Goal: Information Seeking & Learning: Find specific fact

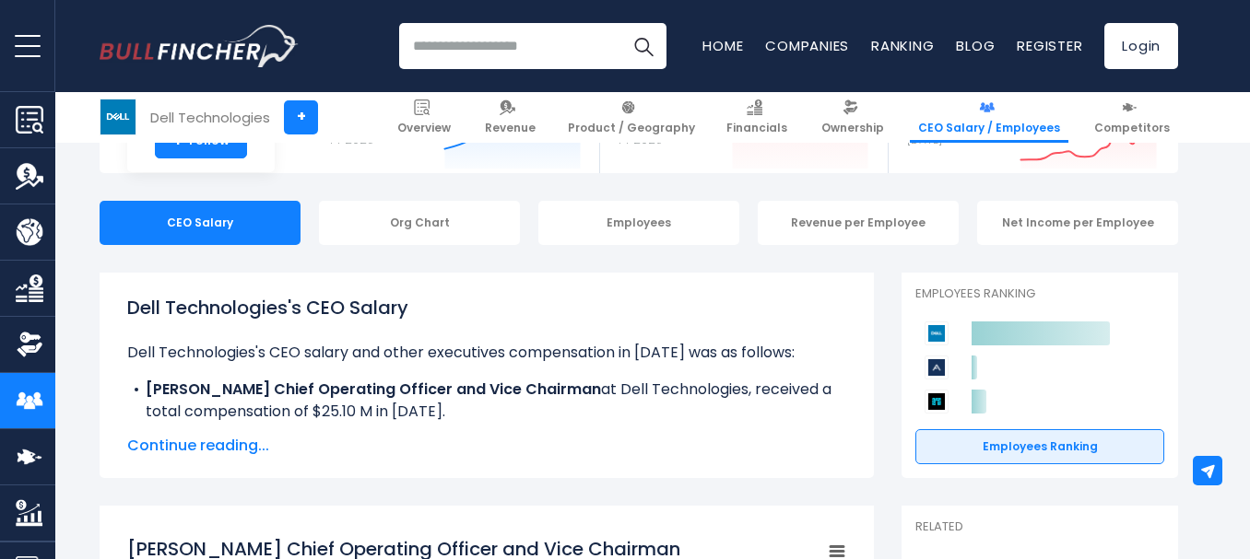
click at [223, 446] on span "Continue reading..." at bounding box center [486, 446] width 719 height 22
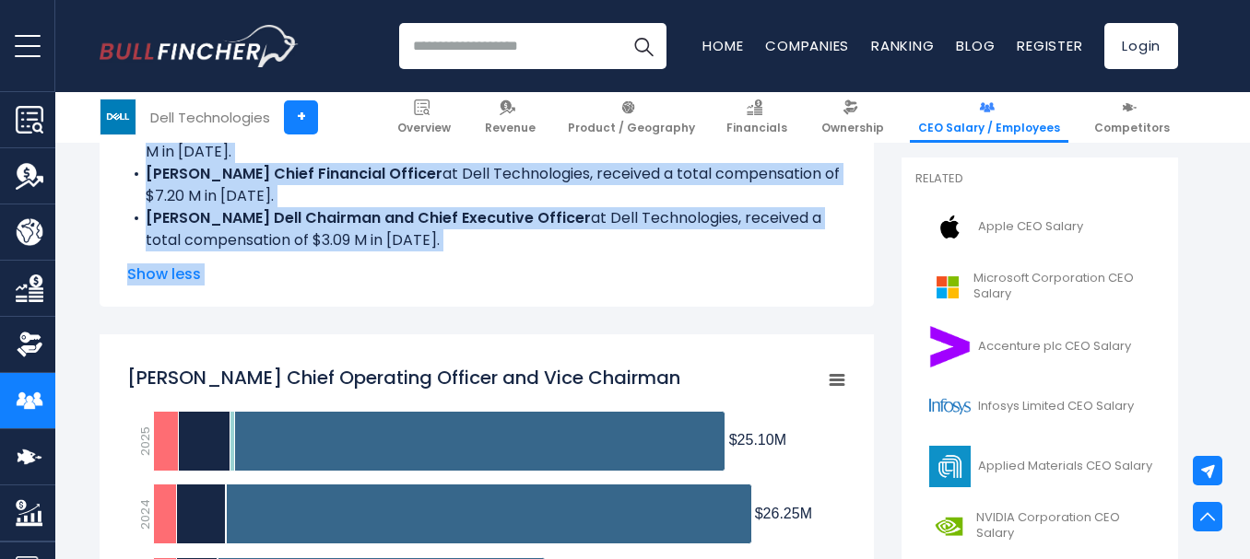
scroll to position [502, 0]
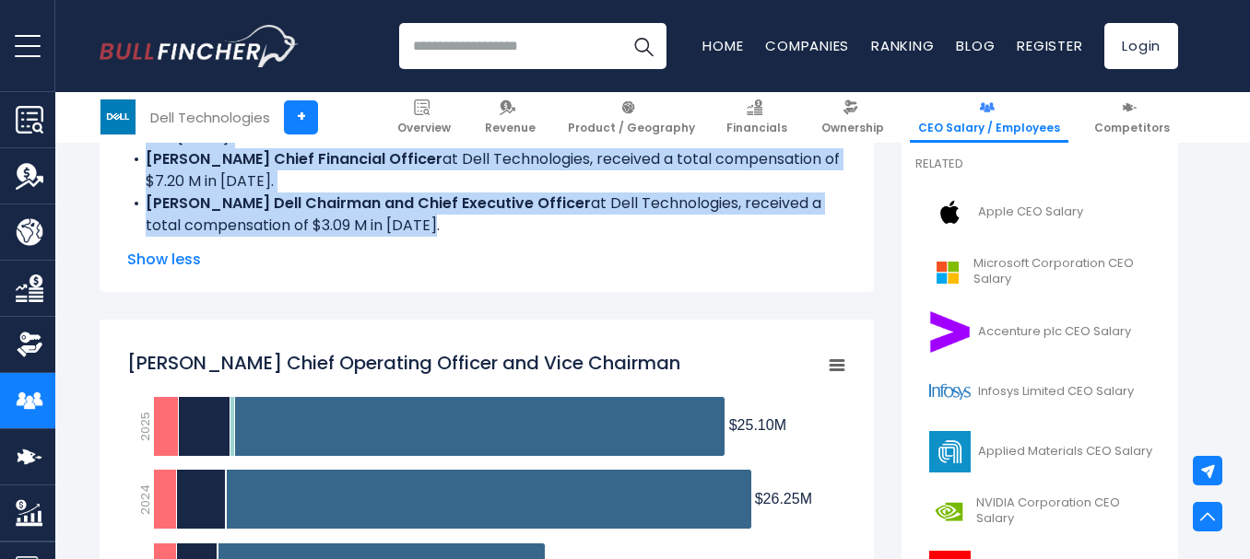
drag, startPoint x: 127, startPoint y: 308, endPoint x: 409, endPoint y: 226, distance: 293.7
click at [409, 226] on div "Dell Technologies's CEO Salary Dell Technologies's CEO salary and other executi…" at bounding box center [486, 84] width 719 height 306
copy div "Dell Technologies's CEO Salary Dell Technologies's CEO salary and other executi…"
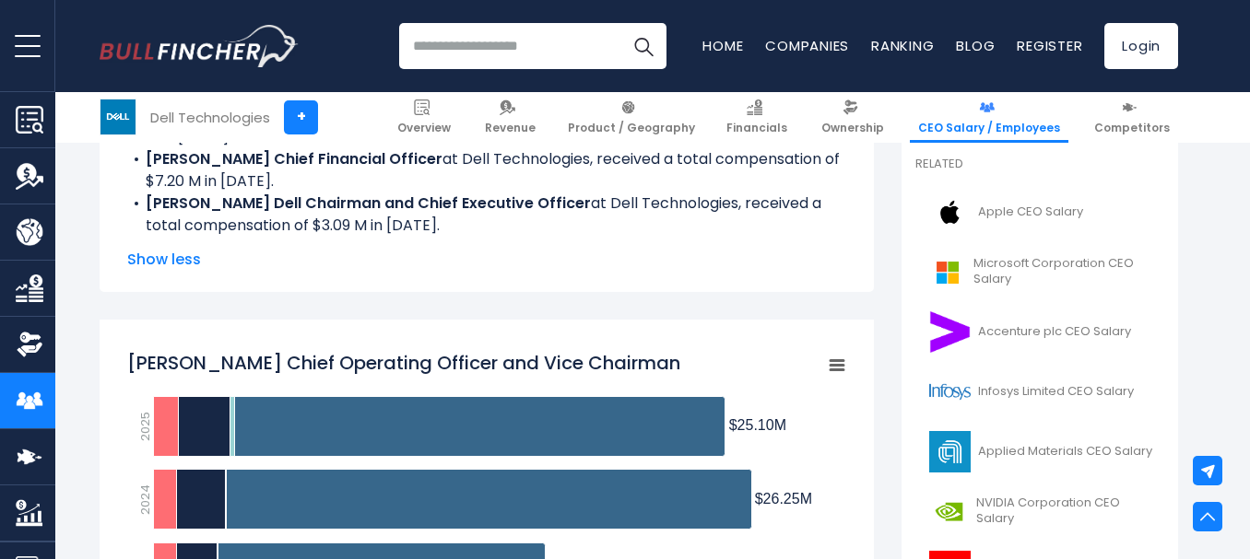
click at [981, 123] on span "CEO Salary / Employees" at bounding box center [989, 128] width 142 height 15
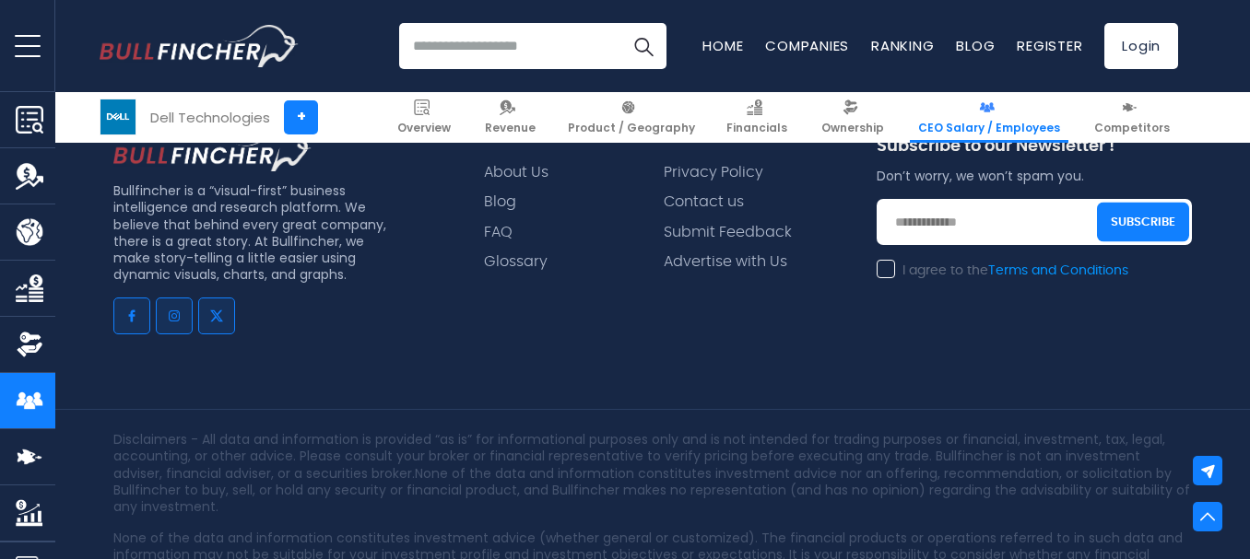
scroll to position [3645, 0]
